Goal: Obtain resource: Download file/media

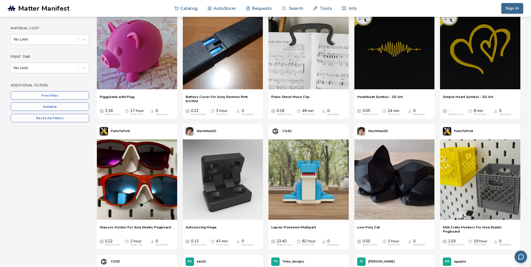
scroll to position [140, 0]
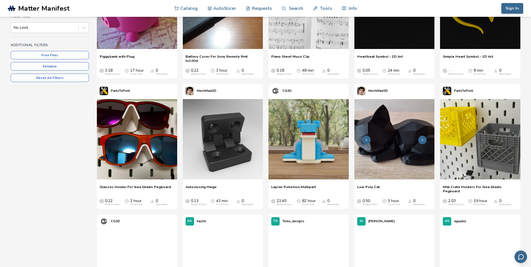
click at [378, 144] on img at bounding box center [394, 139] width 80 height 80
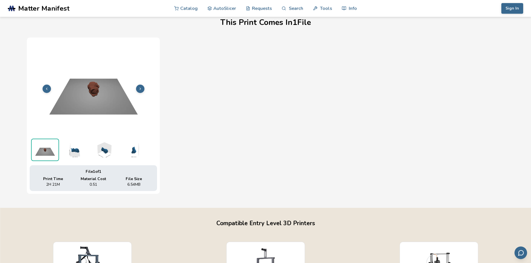
scroll to position [179, 0]
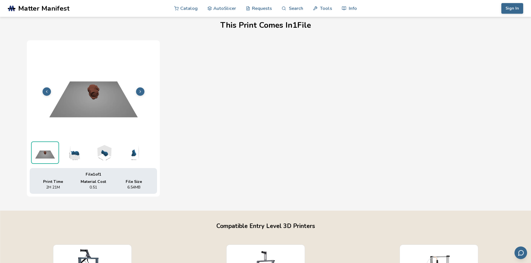
click at [140, 90] on icon at bounding box center [140, 92] width 4 height 4
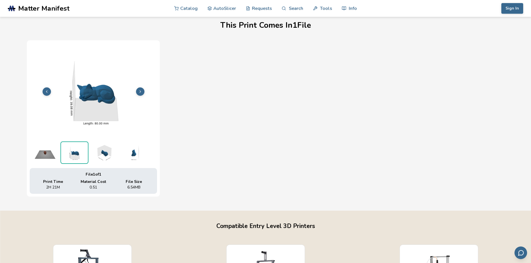
click at [140, 90] on icon at bounding box center [140, 92] width 4 height 4
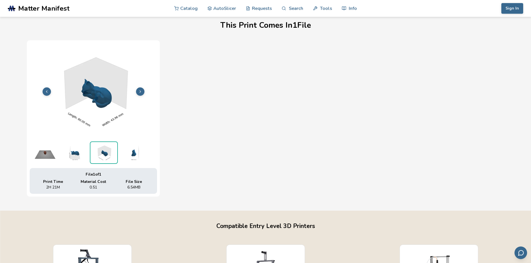
click at [140, 90] on icon at bounding box center [140, 92] width 4 height 4
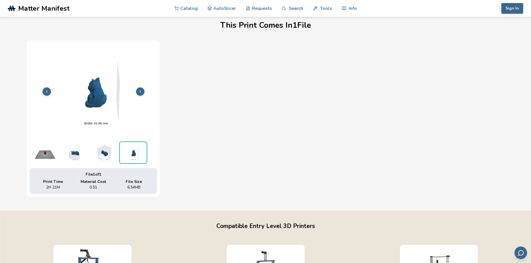
click at [140, 90] on icon at bounding box center [140, 92] width 4 height 4
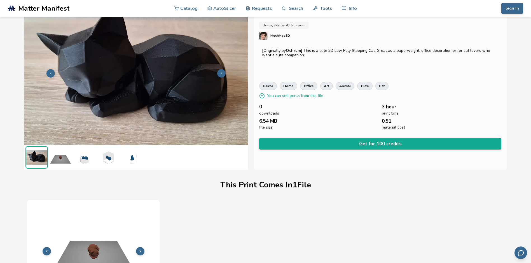
scroll to position [0, 0]
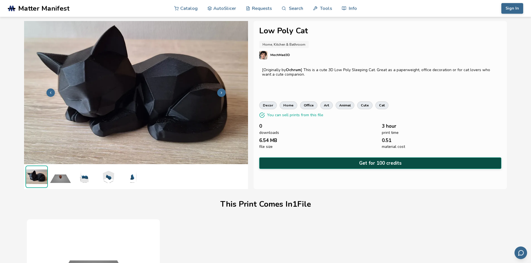
click at [347, 162] on button "Get for 100 credits" at bounding box center [380, 162] width 242 height 11
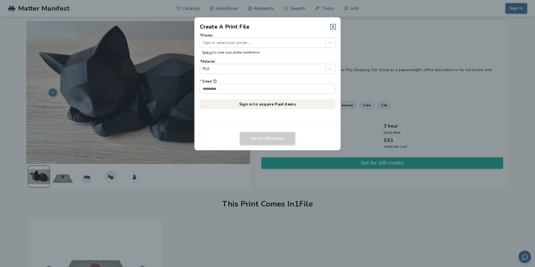
click at [334, 24] on header "Create A Print File" at bounding box center [268, 23] width 146 height 13
click at [333, 26] on line at bounding box center [333, 26] width 2 height 2
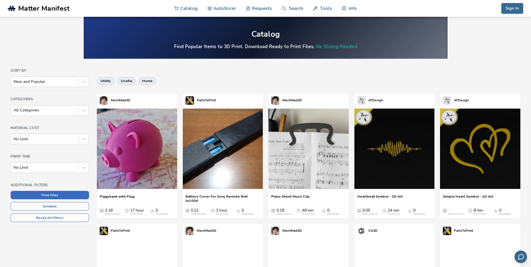
click at [52, 193] on button "Free Files" at bounding box center [50, 195] width 78 height 8
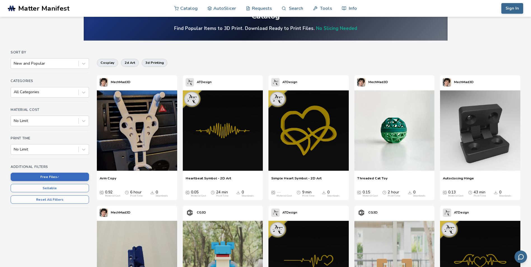
scroll to position [28, 0]
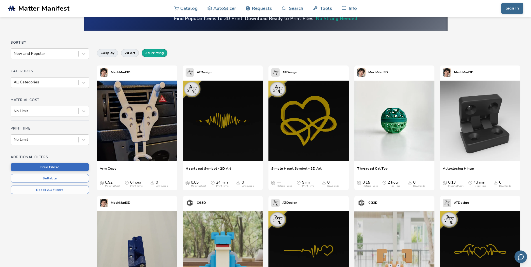
click at [155, 53] on button "3d printing" at bounding box center [155, 53] width 26 height 8
